Goal: Information Seeking & Learning: Find contact information

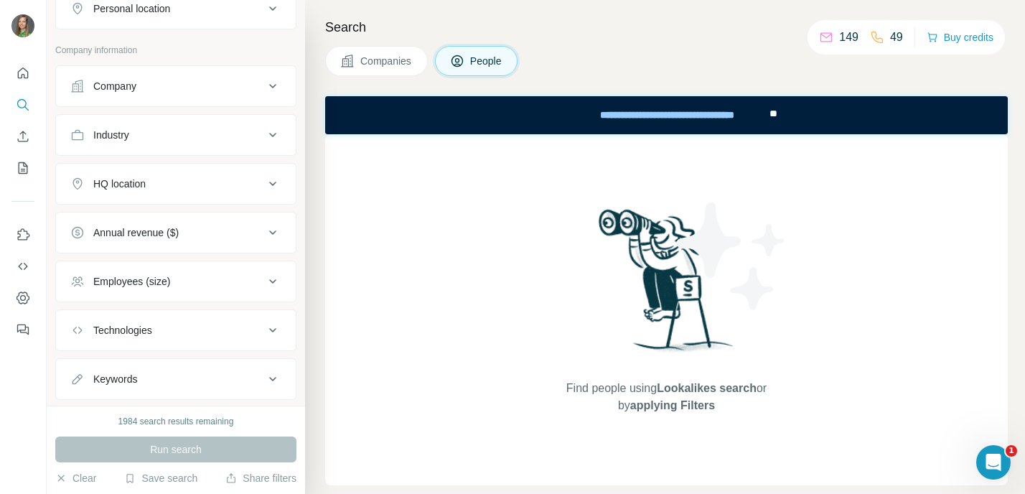
scroll to position [265, 0]
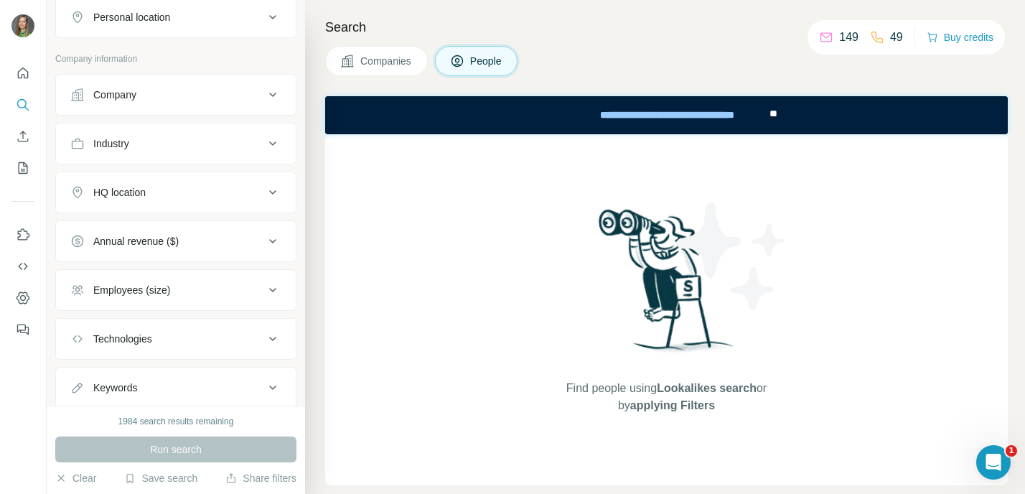
click at [149, 97] on div "Company" at bounding box center [167, 95] width 194 height 14
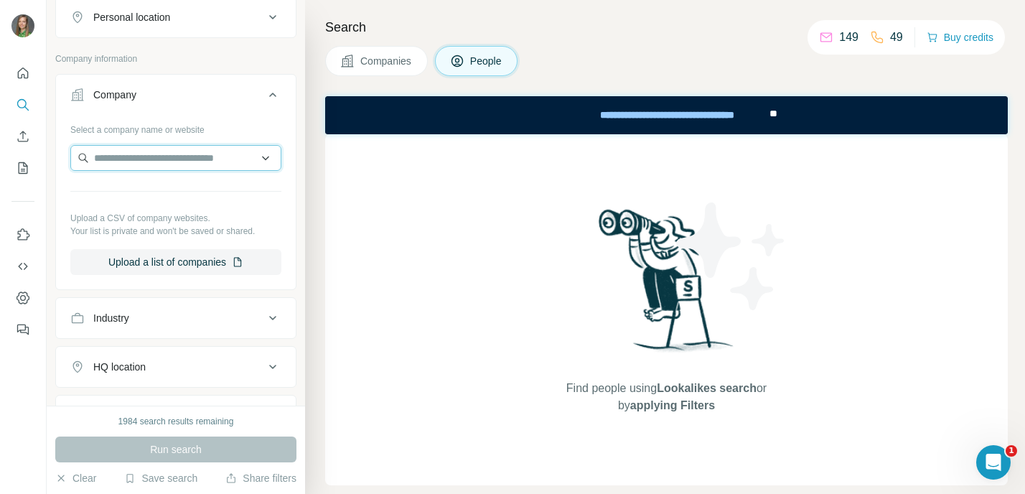
click at [146, 154] on input "text" at bounding box center [175, 158] width 211 height 26
paste input "**********"
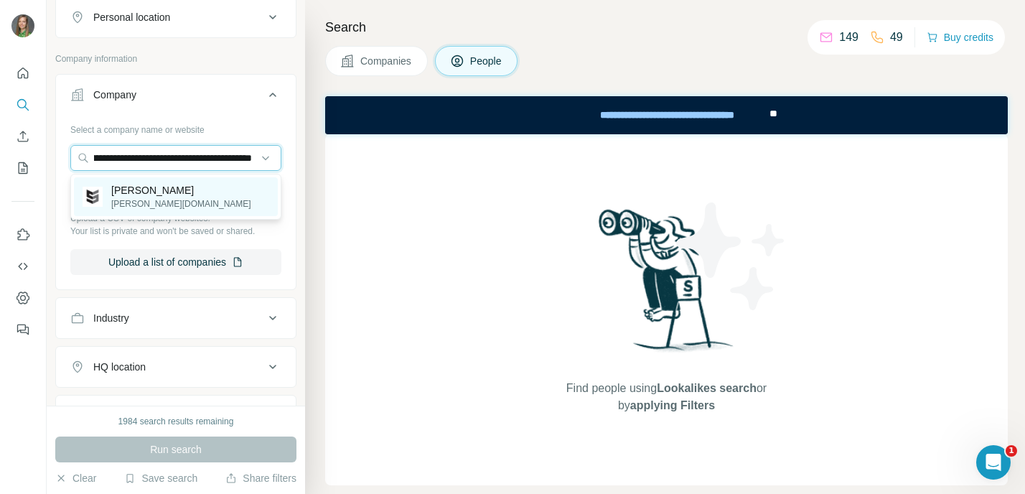
type input "**********"
click at [140, 200] on p "[PERSON_NAME][DOMAIN_NAME]" at bounding box center [181, 203] width 140 height 13
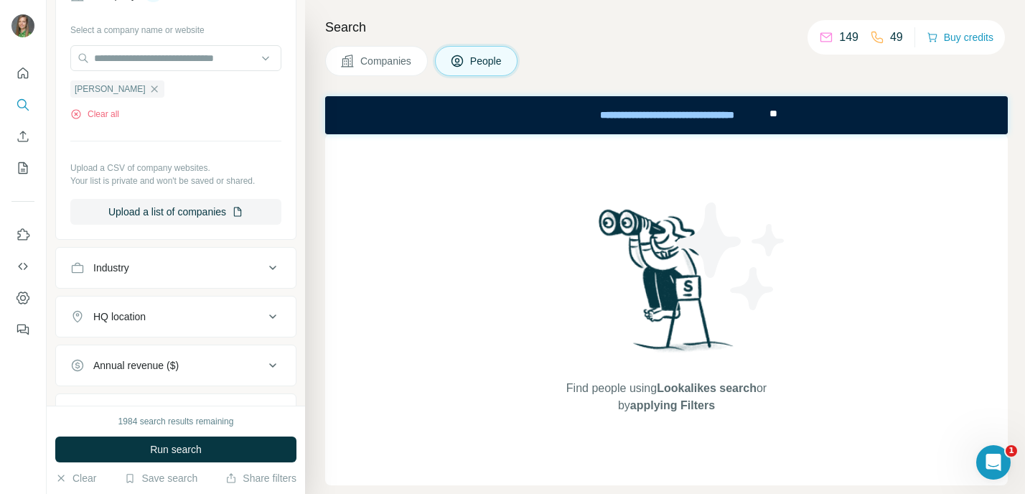
scroll to position [368, 0]
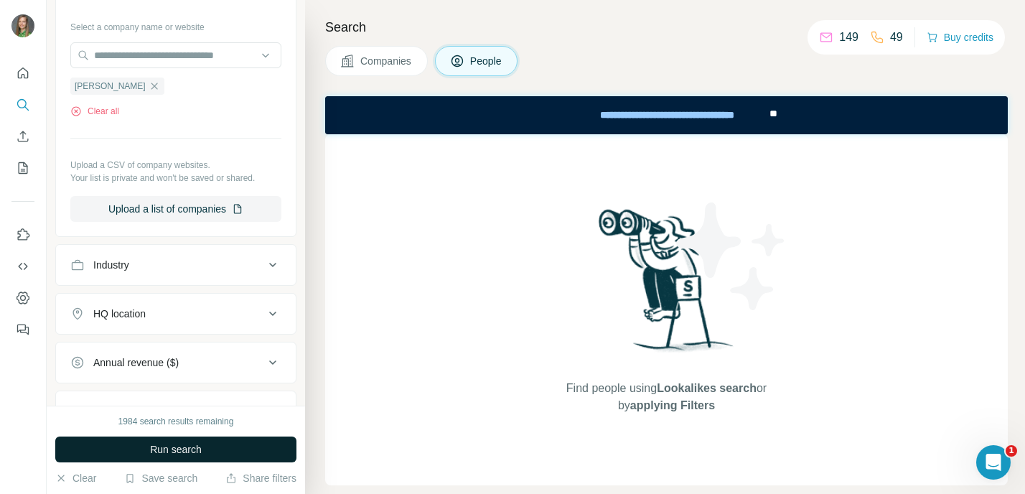
click at [177, 445] on span "Run search" at bounding box center [176, 449] width 52 height 14
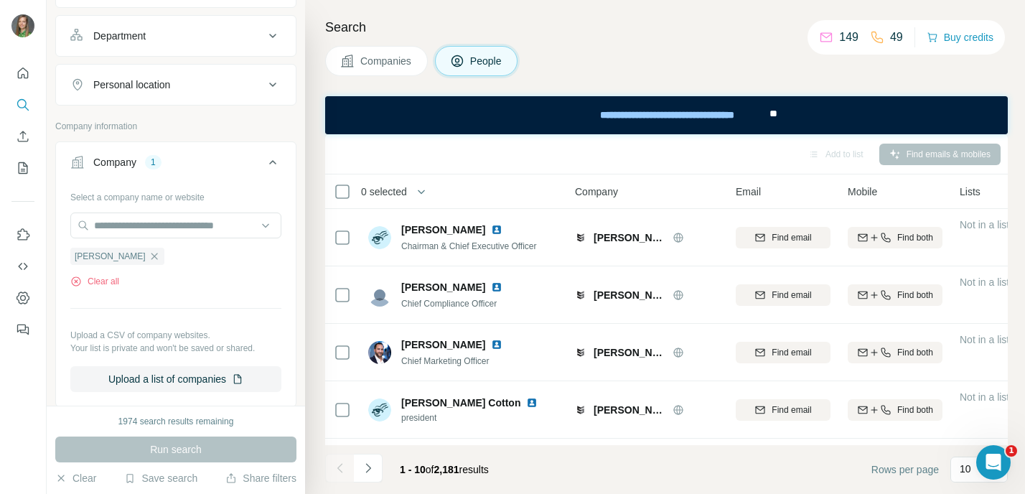
scroll to position [185, 0]
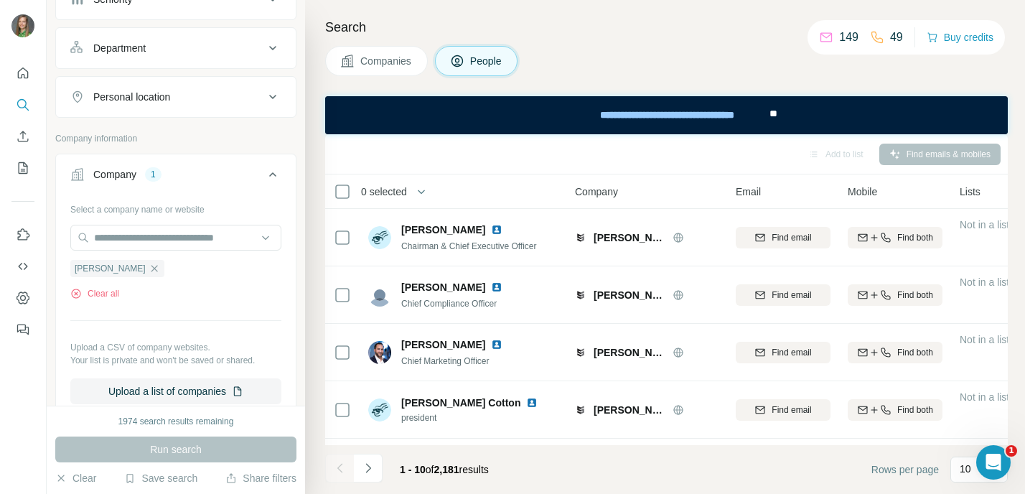
click at [279, 104] on icon at bounding box center [272, 96] width 17 height 17
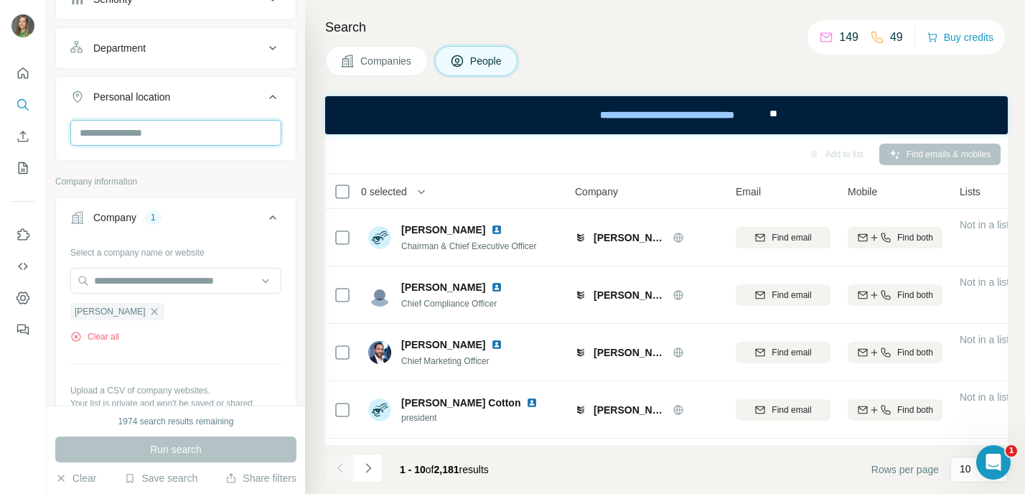
click at [200, 129] on input "text" at bounding box center [175, 133] width 211 height 26
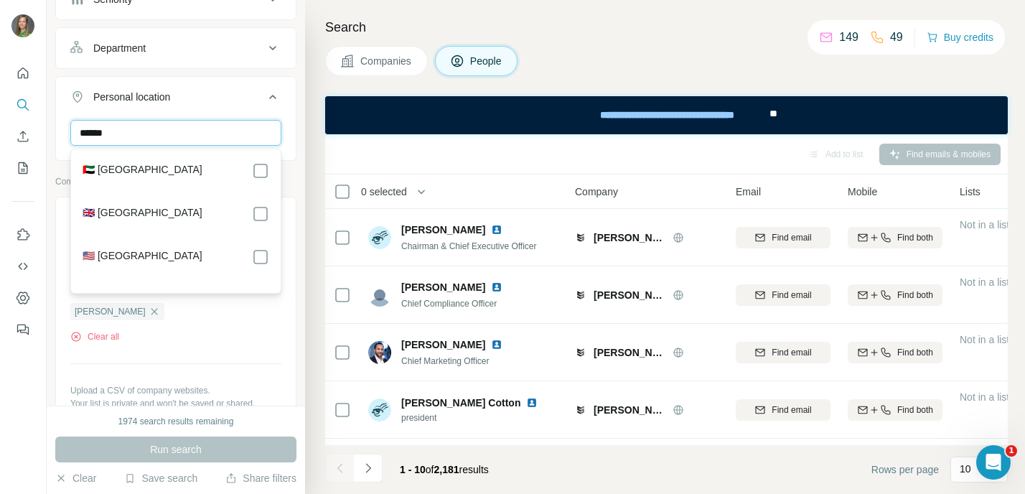
type input "******"
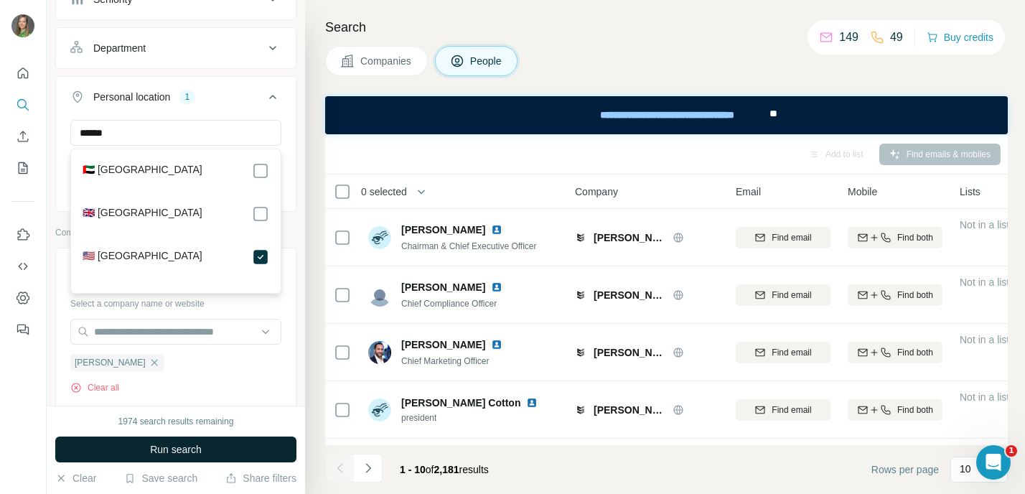
click at [226, 454] on button "Run search" at bounding box center [175, 449] width 241 height 26
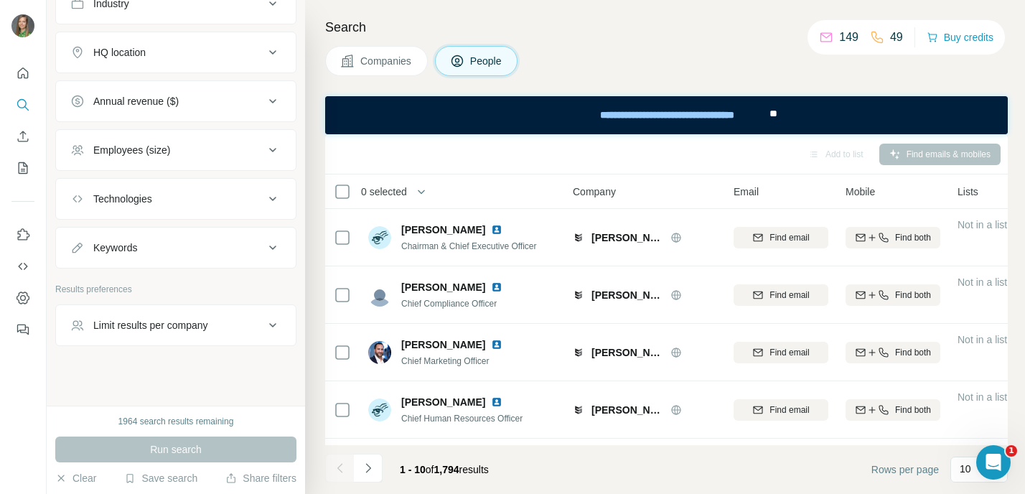
scroll to position [730, 0]
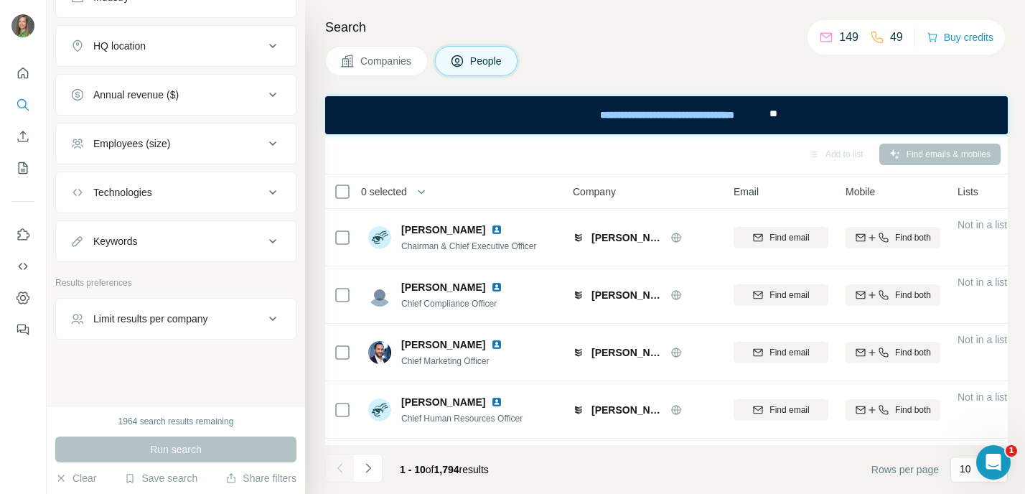
click at [271, 228] on button "Keywords" at bounding box center [176, 241] width 240 height 34
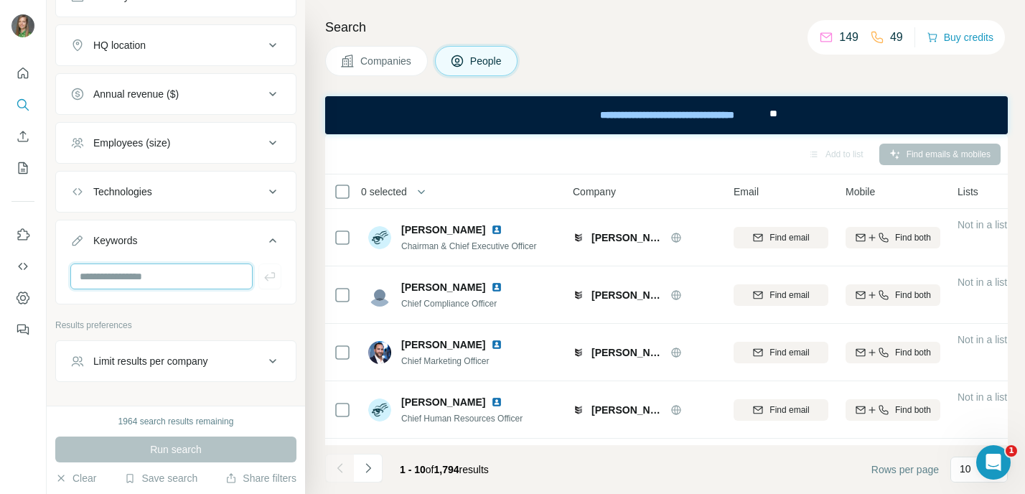
click at [198, 277] on input "text" at bounding box center [161, 276] width 182 height 26
type input "********"
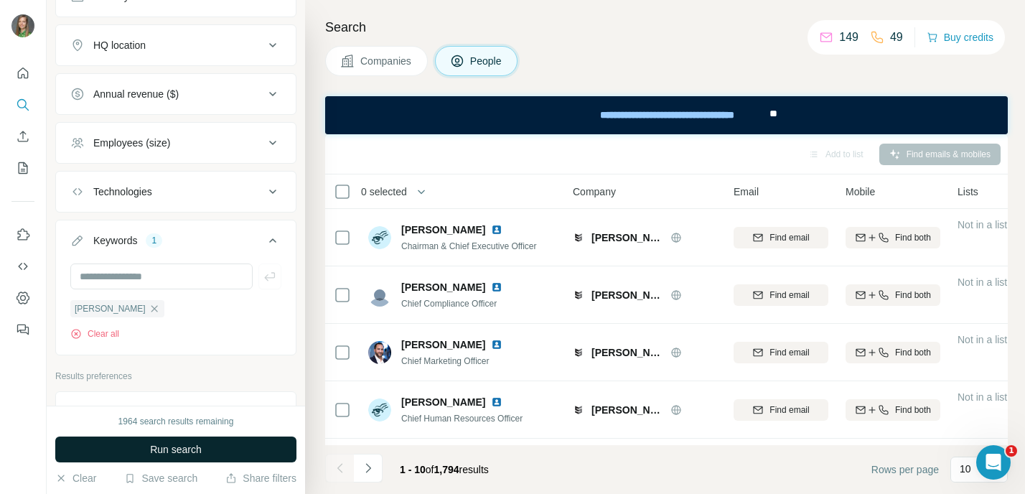
click at [153, 446] on span "Run search" at bounding box center [176, 449] width 52 height 14
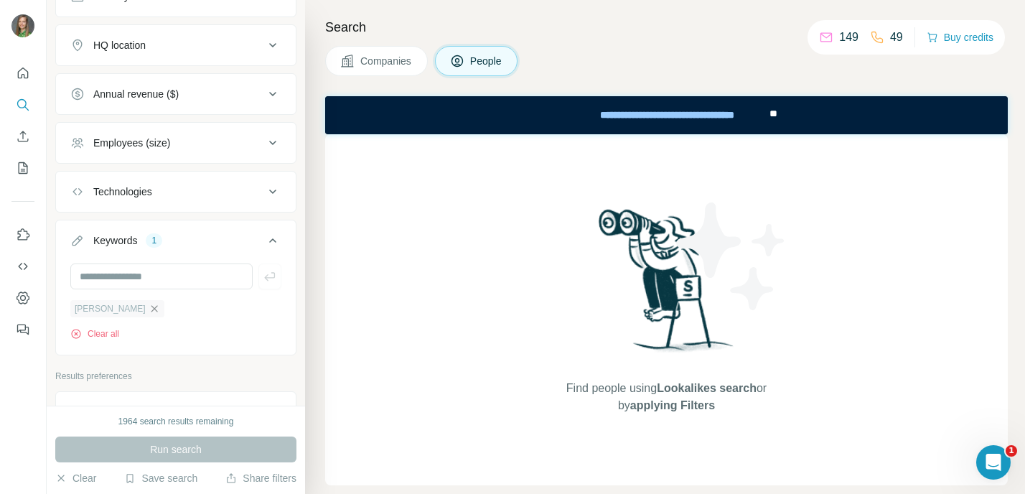
click at [149, 313] on icon "button" at bounding box center [154, 308] width 11 height 11
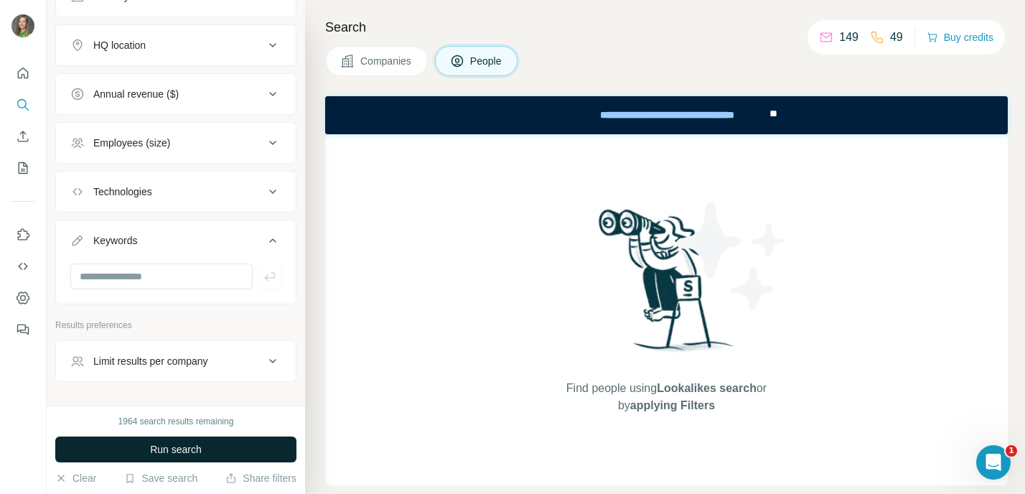
click at [187, 455] on span "Run search" at bounding box center [176, 449] width 52 height 14
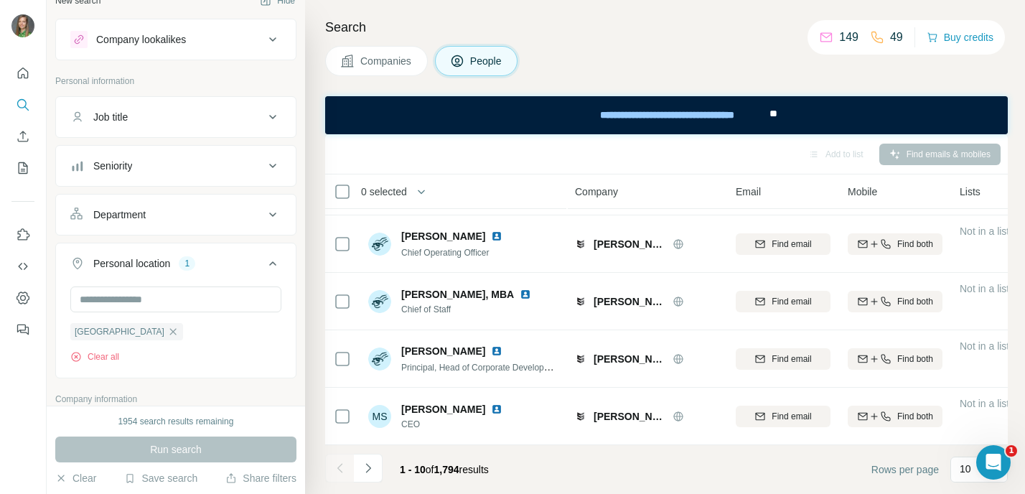
scroll to position [8, 0]
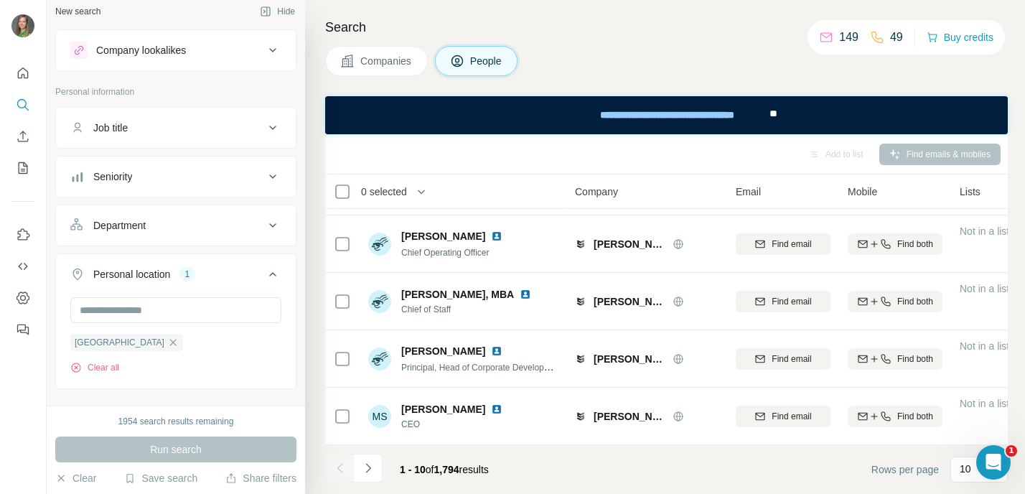
click at [157, 126] on div "Job title" at bounding box center [167, 128] width 194 height 14
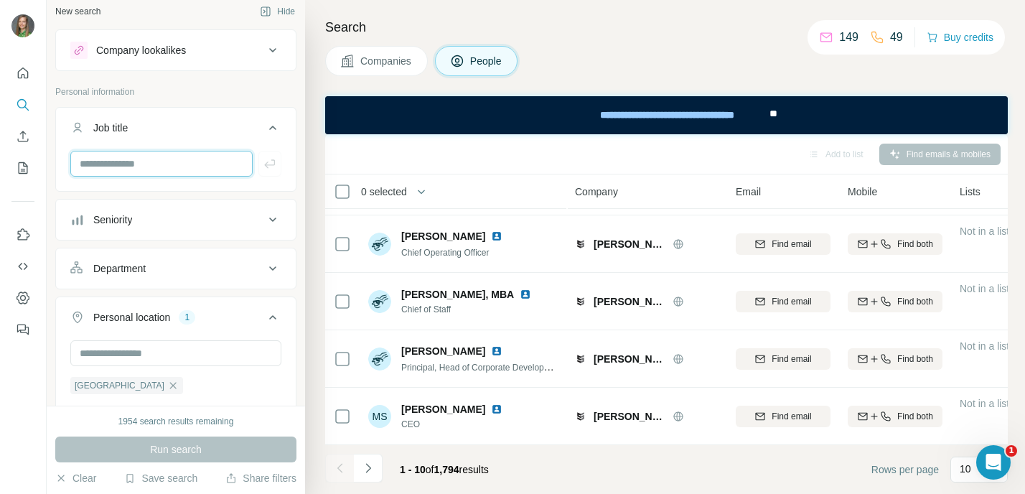
click at [151, 164] on input "text" at bounding box center [161, 164] width 182 height 26
type input "********"
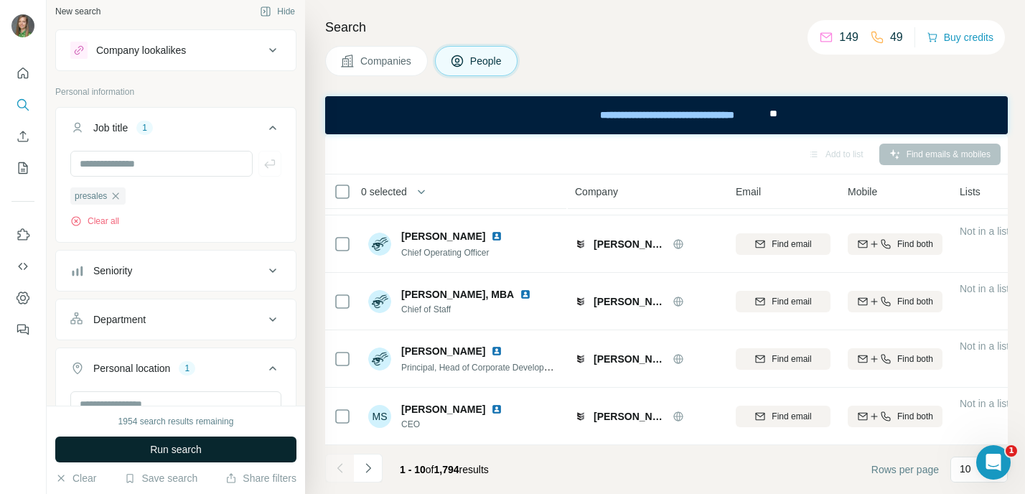
click at [159, 453] on span "Run search" at bounding box center [176, 449] width 52 height 14
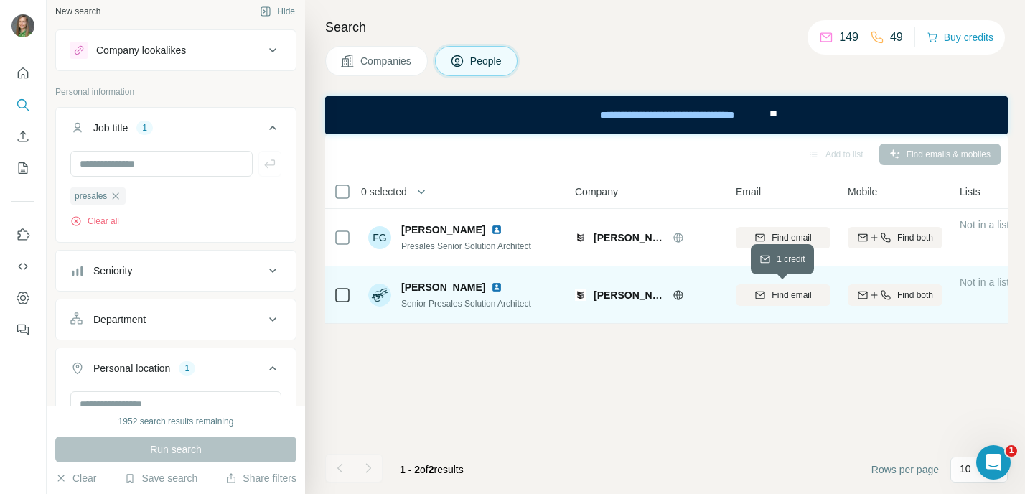
click at [813, 286] on button "Find email" at bounding box center [783, 295] width 95 height 22
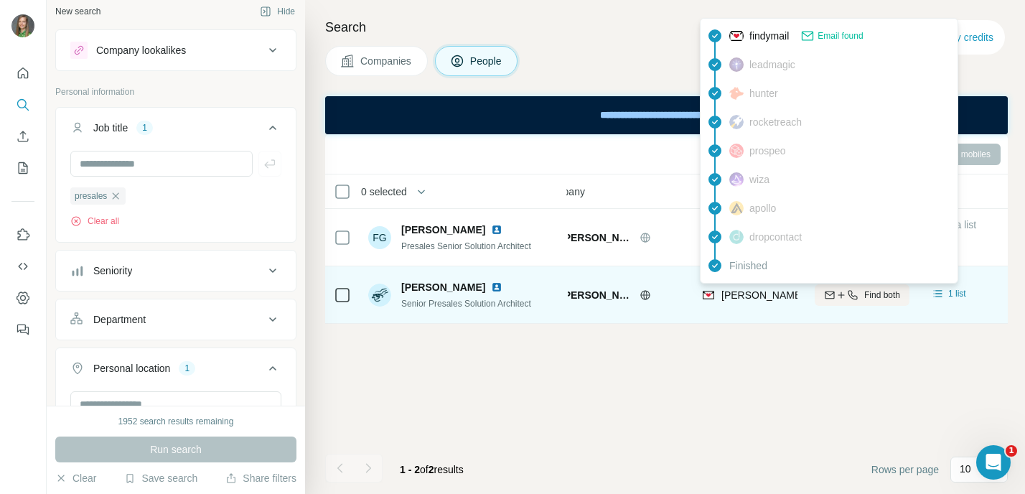
scroll to position [0, 39]
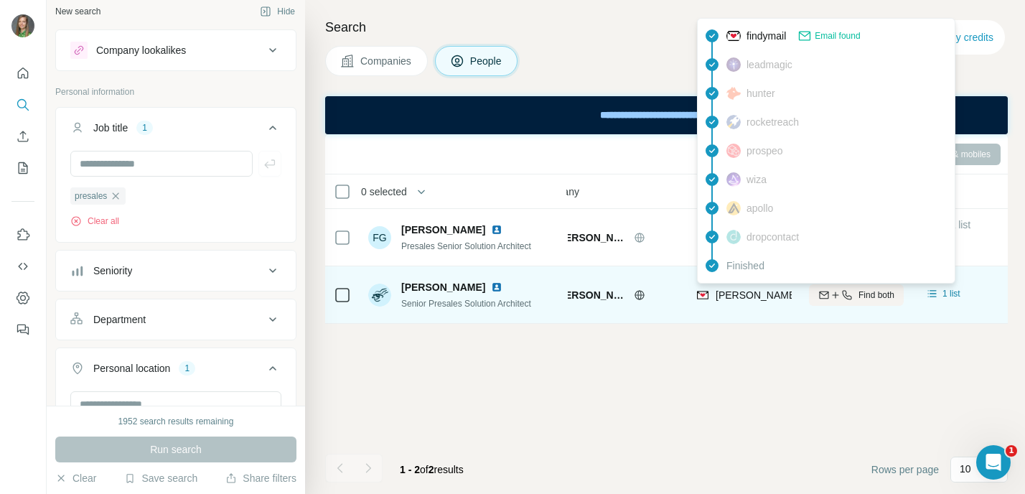
click at [757, 298] on span "[PERSON_NAME][EMAIL_ADDRESS][PERSON_NAME][PERSON_NAME][DOMAIN_NAME]" at bounding box center [925, 294] width 418 height 11
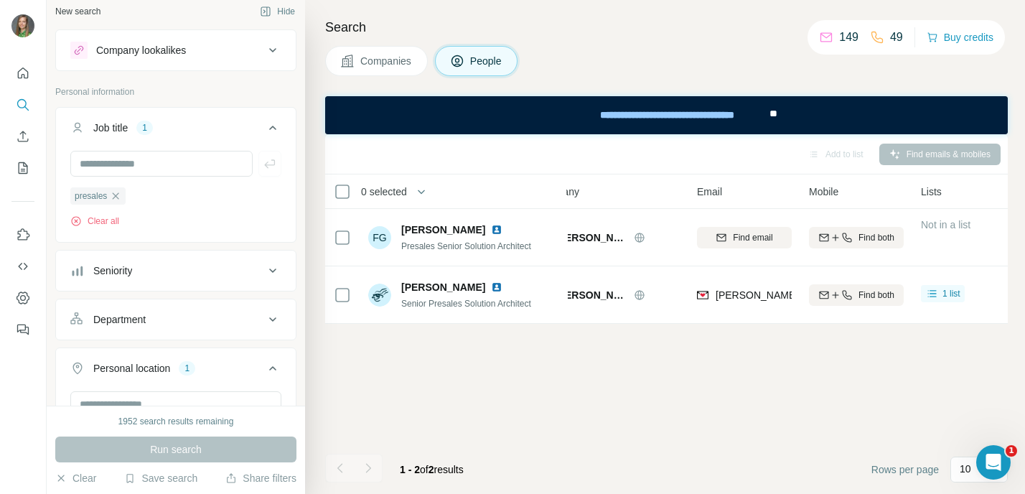
click at [780, 344] on div "Add to list Find emails & mobiles 0 selected People Company Email Mobile Lists …" at bounding box center [666, 314] width 683 height 360
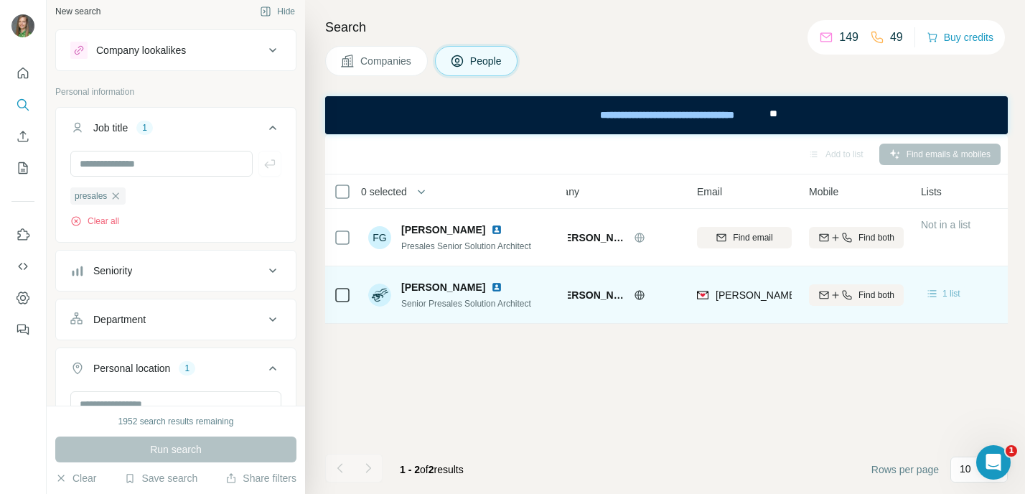
click at [953, 294] on span "1 list" at bounding box center [951, 293] width 18 height 13
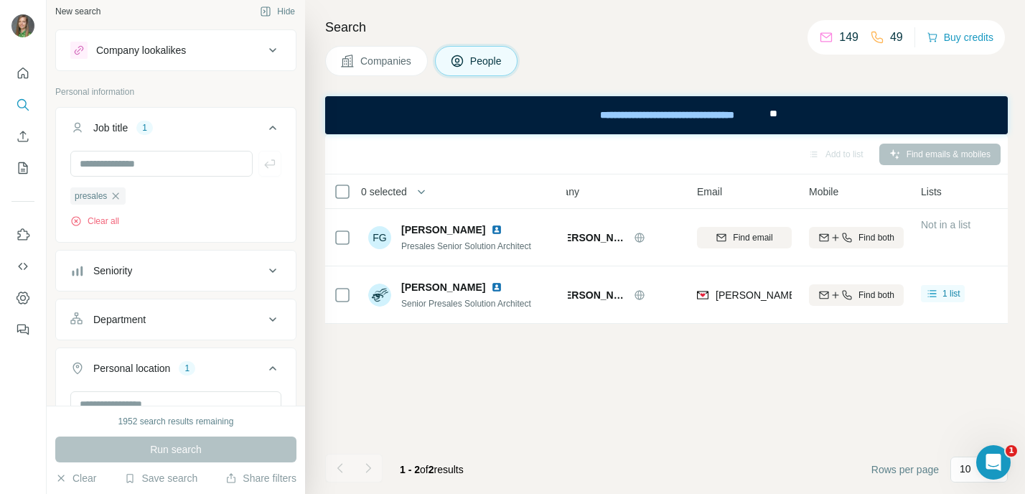
click at [809, 341] on div "Add to list Find emails & mobiles 0 selected People Company Email Mobile Lists …" at bounding box center [666, 314] width 683 height 360
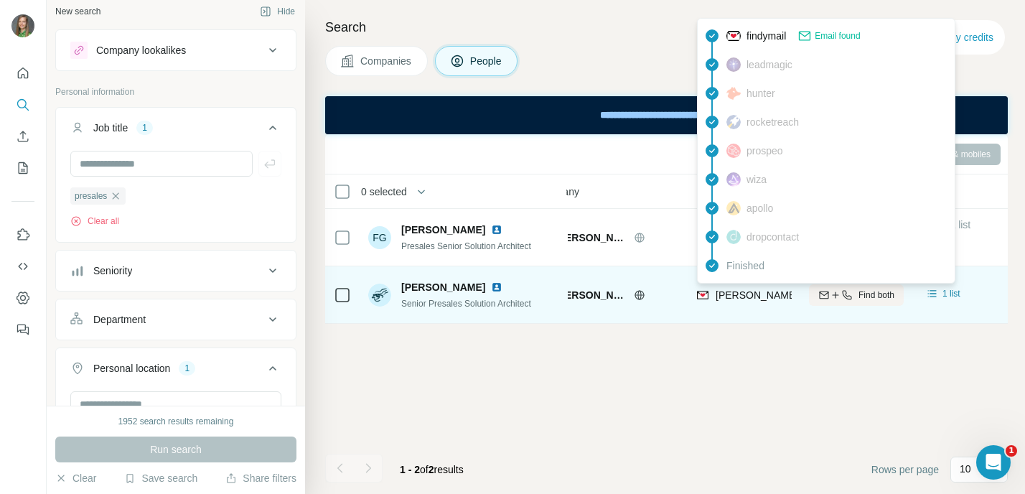
click at [773, 295] on span "[PERSON_NAME][EMAIL_ADDRESS][PERSON_NAME][PERSON_NAME][DOMAIN_NAME]" at bounding box center [925, 294] width 418 height 11
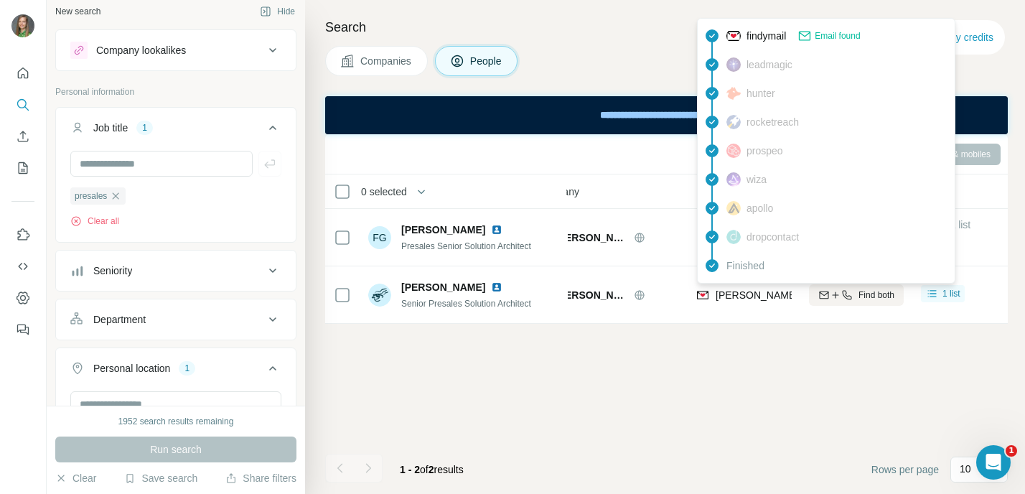
click at [586, 381] on div "Add to list Find emails & mobiles 0 selected People Company Email Mobile Lists …" at bounding box center [666, 314] width 683 height 360
